Goal: Task Accomplishment & Management: Use online tool/utility

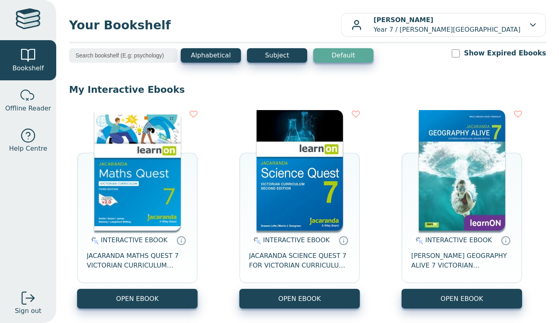
click at [471, 211] on img at bounding box center [462, 170] width 86 height 121
